Goal: Task Accomplishment & Management: Manage account settings

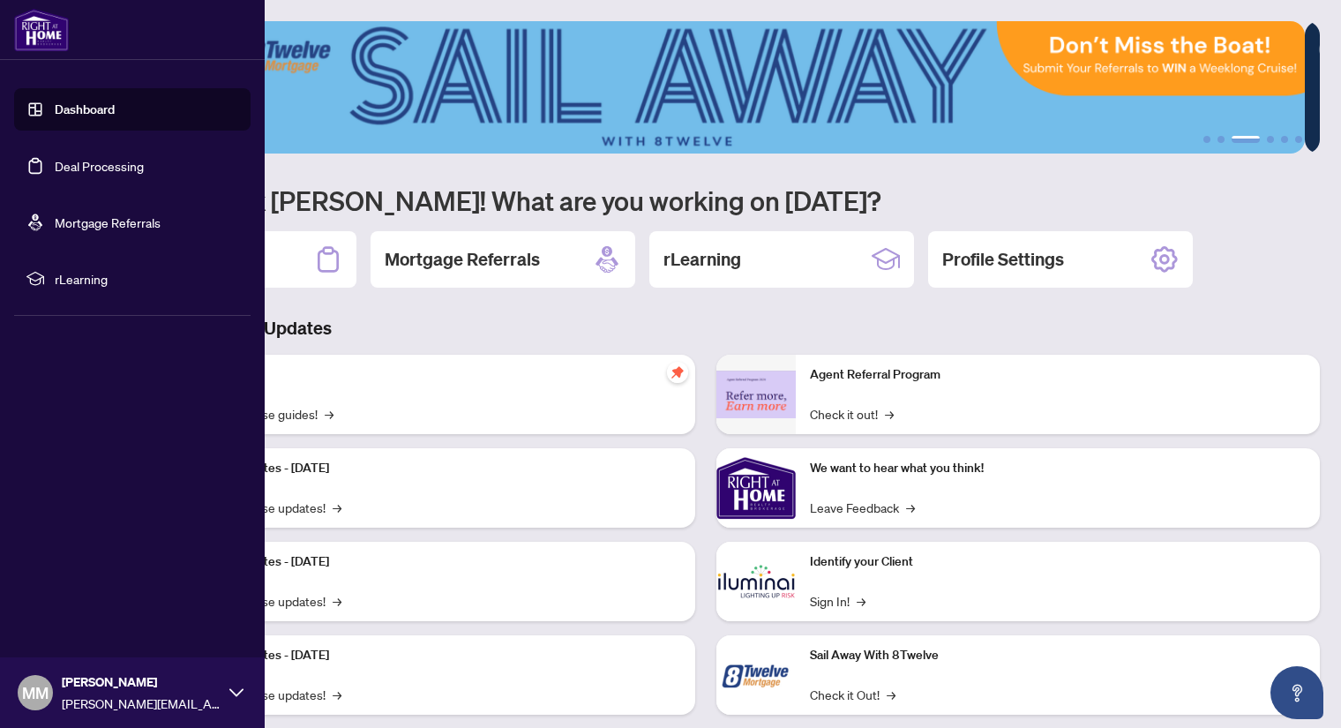
click at [90, 108] on link "Dashboard" at bounding box center [85, 109] width 60 height 16
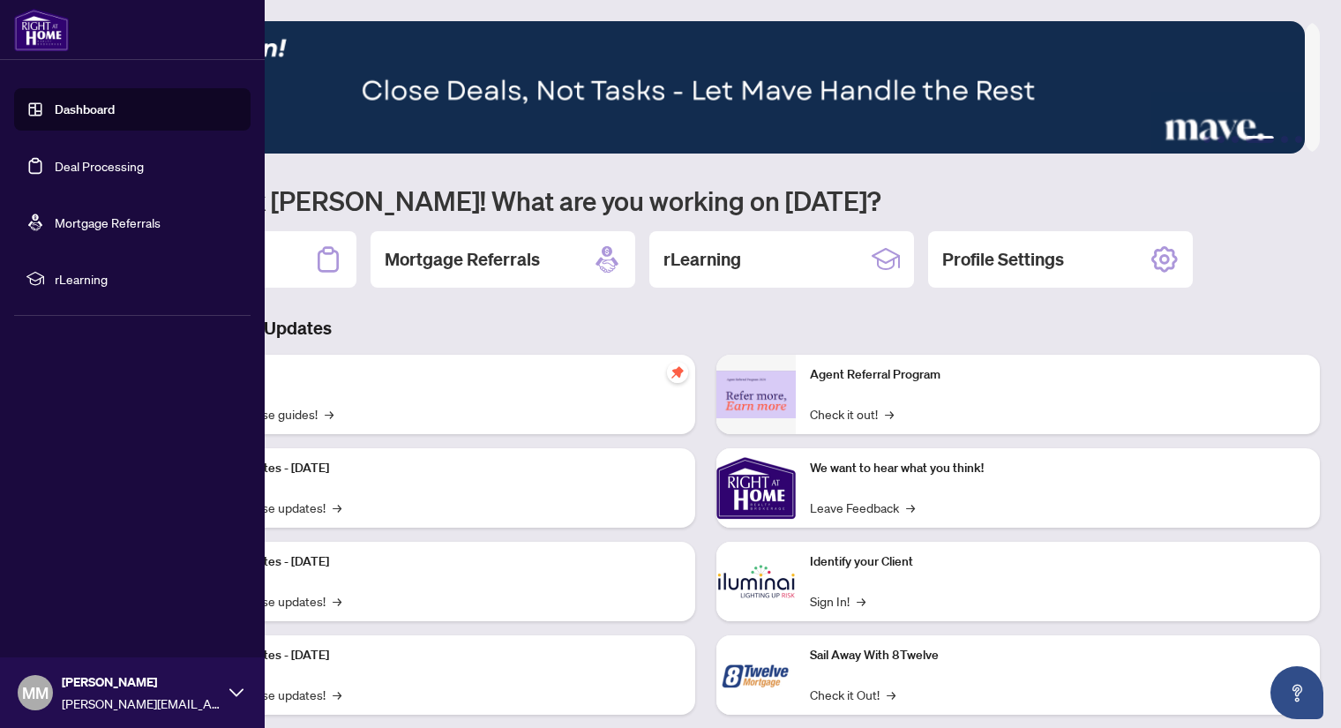
click at [108, 162] on link "Deal Processing" at bounding box center [99, 166] width 89 height 16
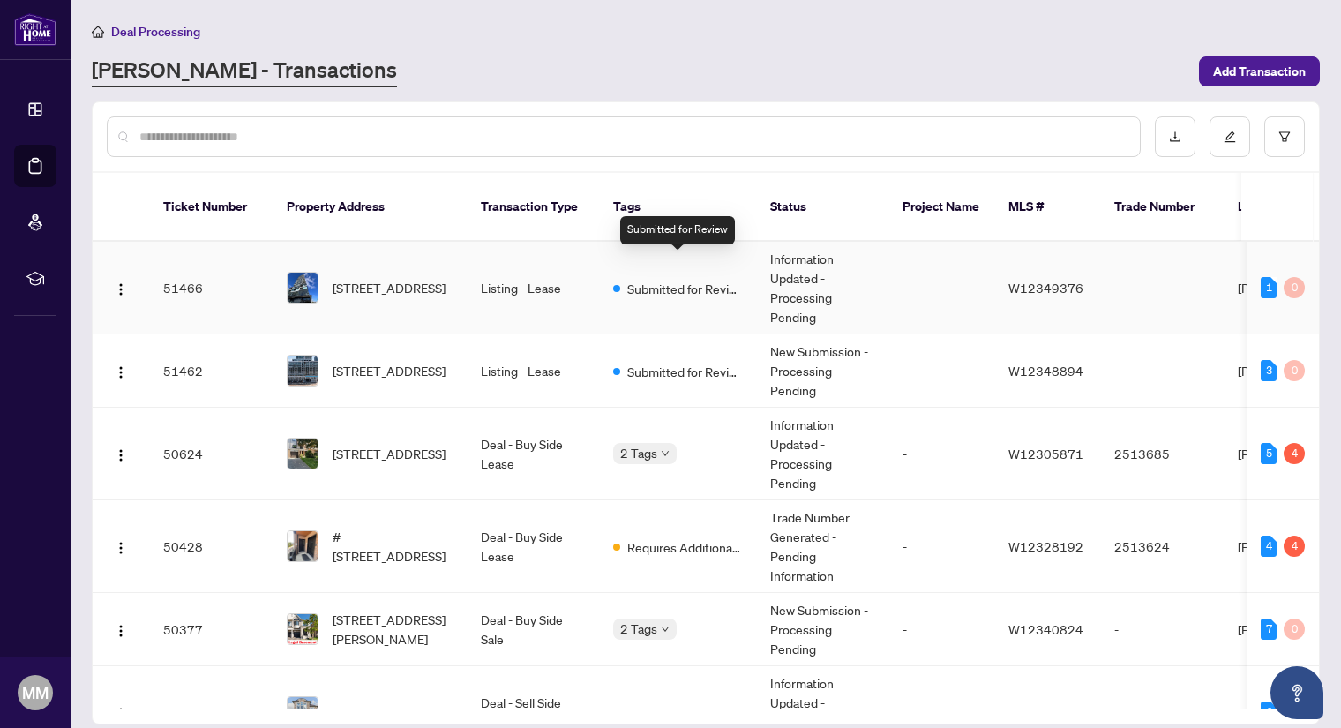
click at [648, 279] on span "Submitted for Review" at bounding box center [684, 288] width 115 height 19
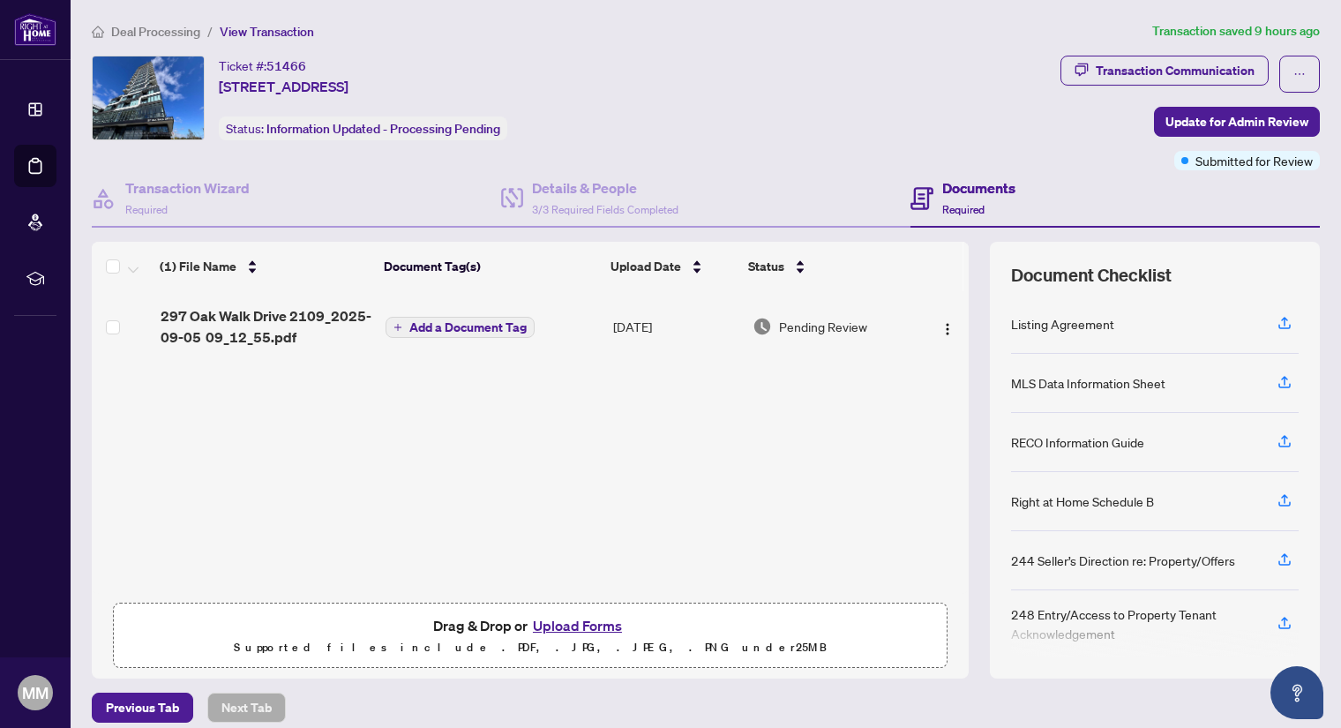
click at [454, 324] on span "Add a Document Tag" at bounding box center [467, 327] width 117 height 12
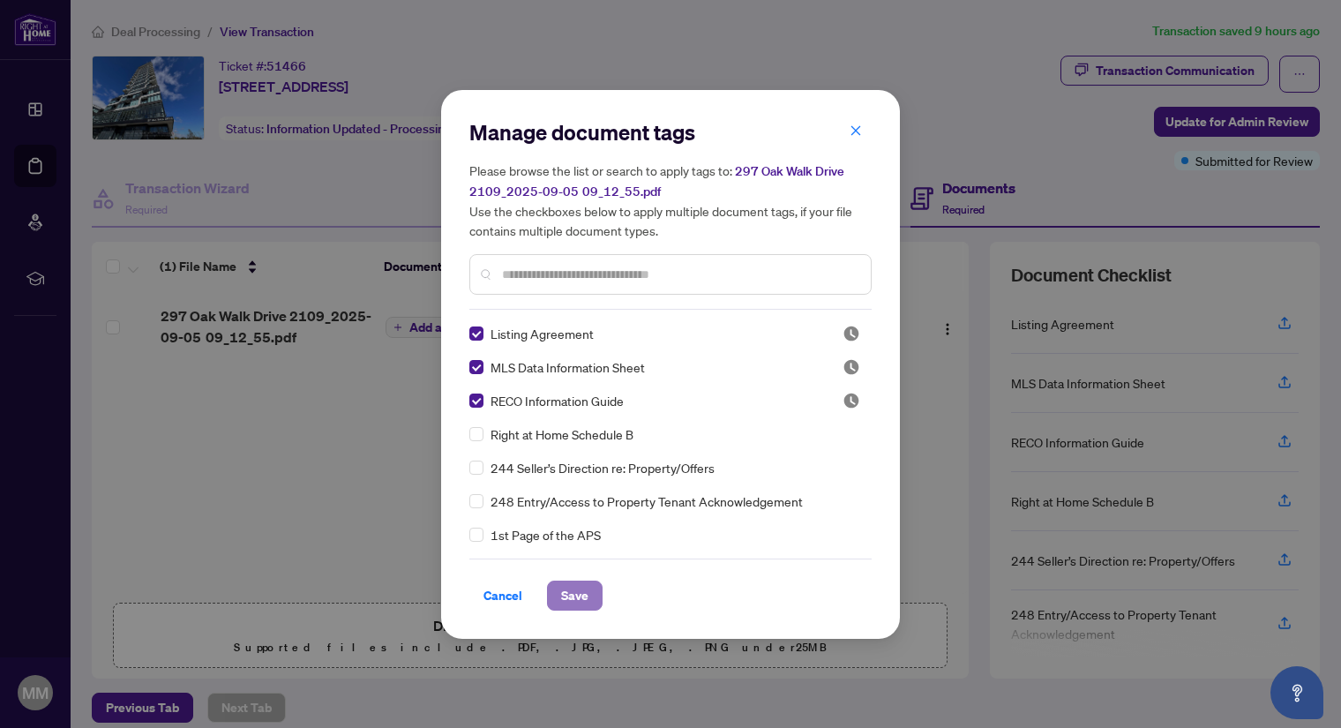
click at [569, 602] on span "Save" at bounding box center [574, 595] width 27 height 28
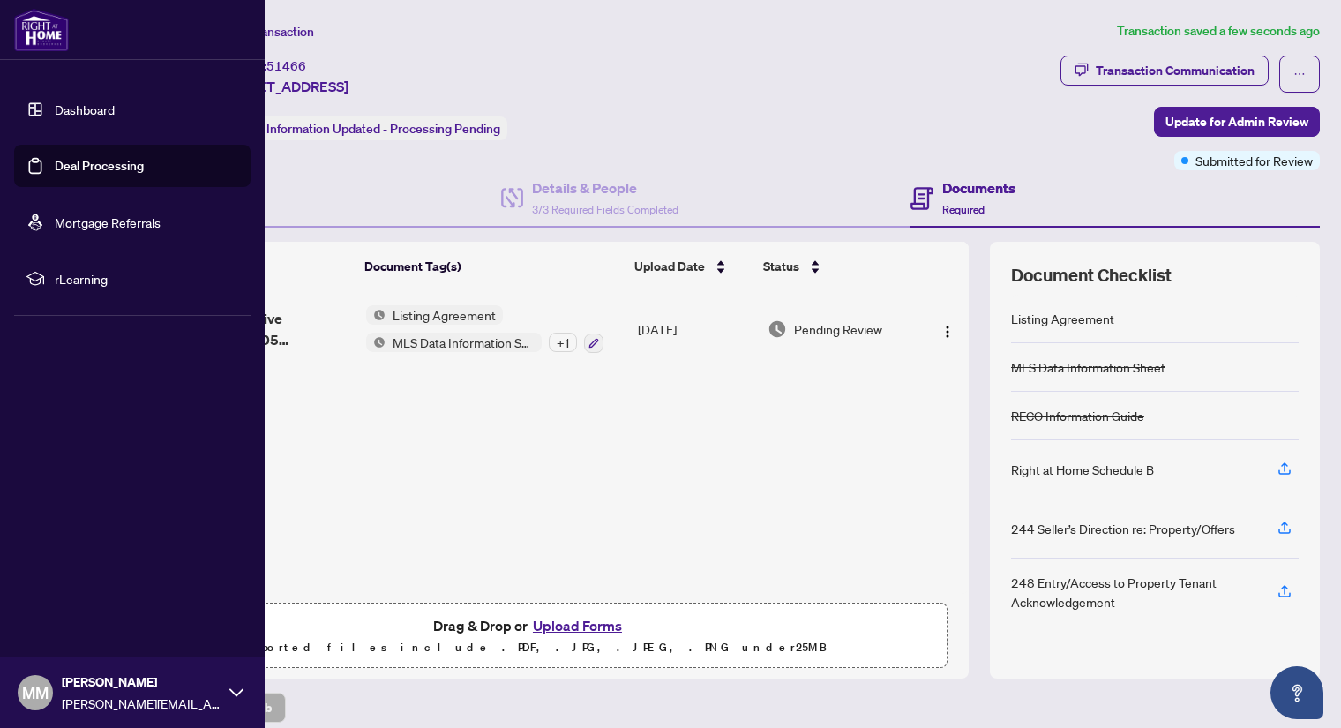
click at [71, 101] on link "Dashboard" at bounding box center [85, 109] width 60 height 16
